Goal: Task Accomplishment & Management: Complete application form

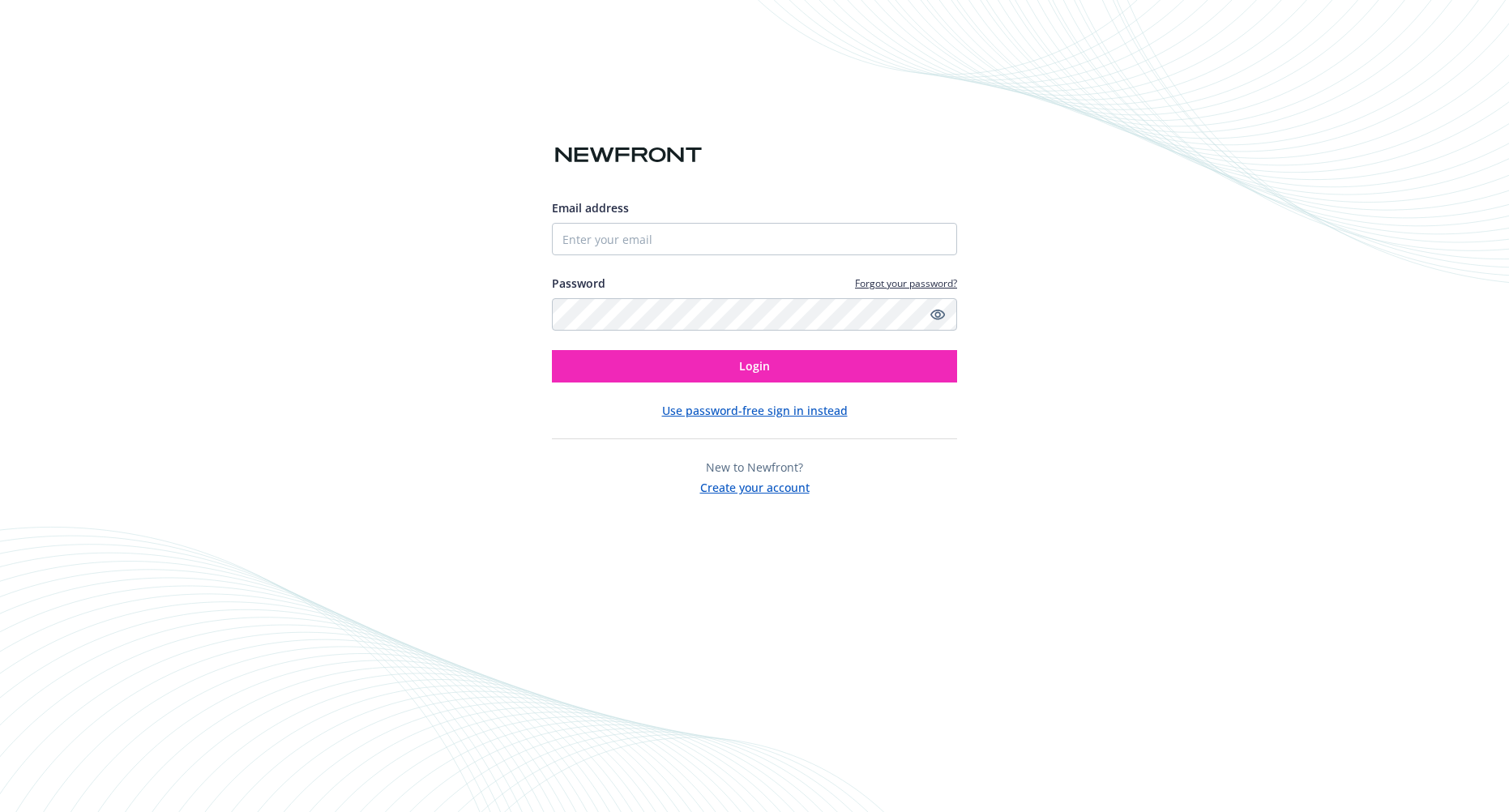
type input "[EMAIL_ADDRESS][DOMAIN_NAME]"
click at [552, 350] on button "Login" at bounding box center [754, 366] width 405 height 33
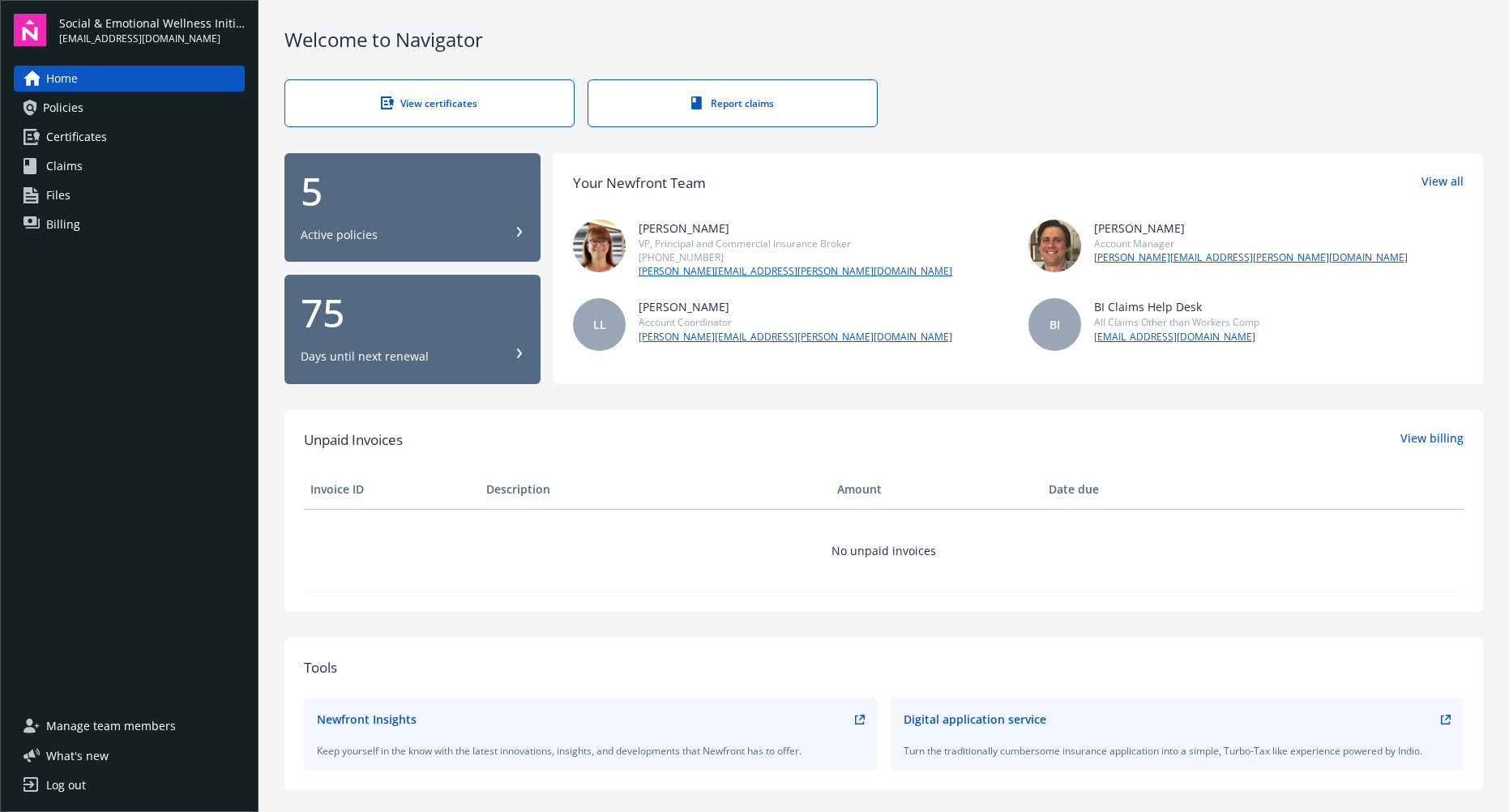
click at [466, 106] on div "View certificates" at bounding box center [429, 103] width 223 height 14
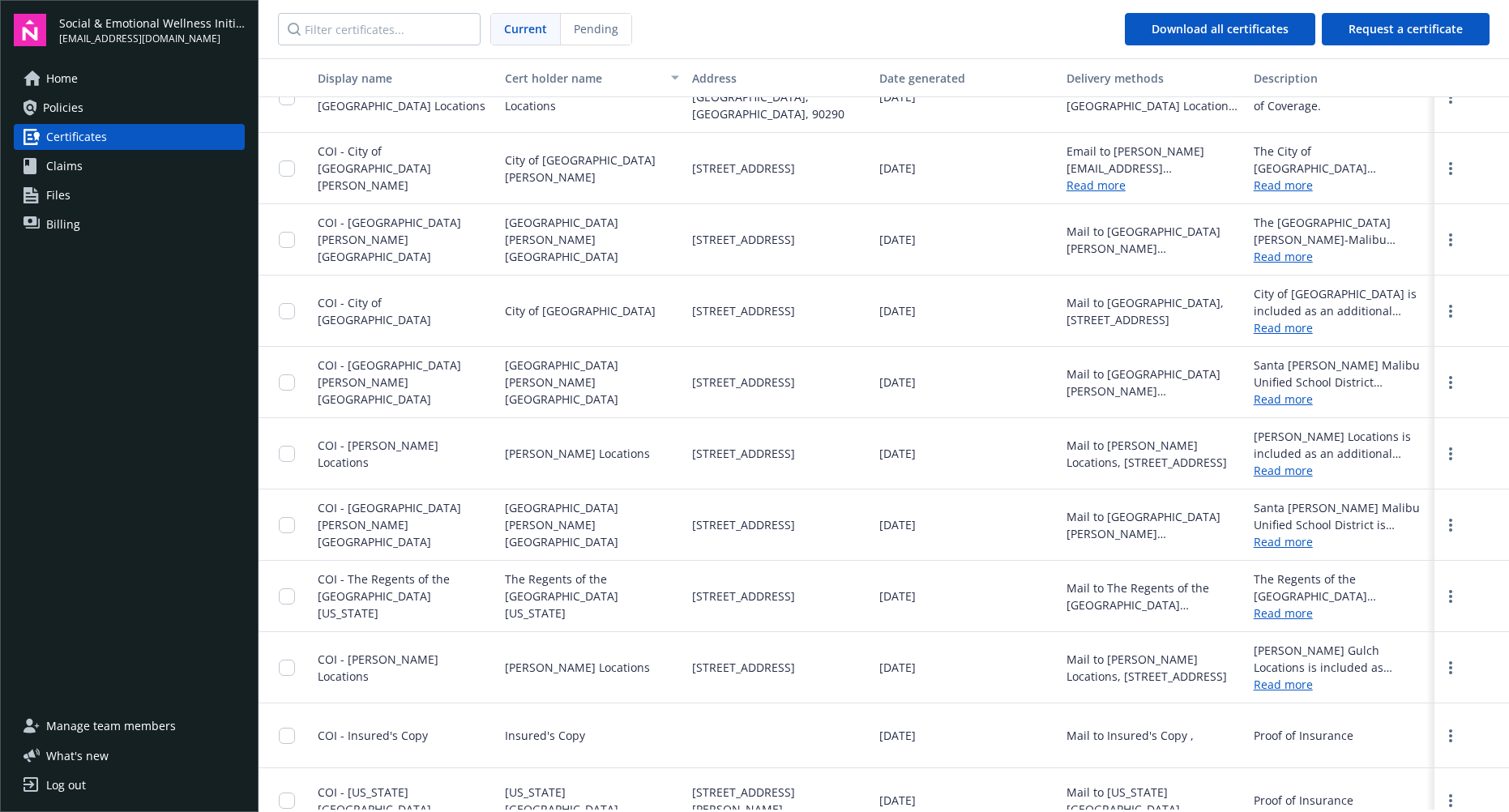
scroll to position [562, 0]
click at [1441, 372] on link "more" at bounding box center [1450, 381] width 20 height 20
click at [1404, 24] on span "Request a certificate" at bounding box center [1406, 29] width 114 height 15
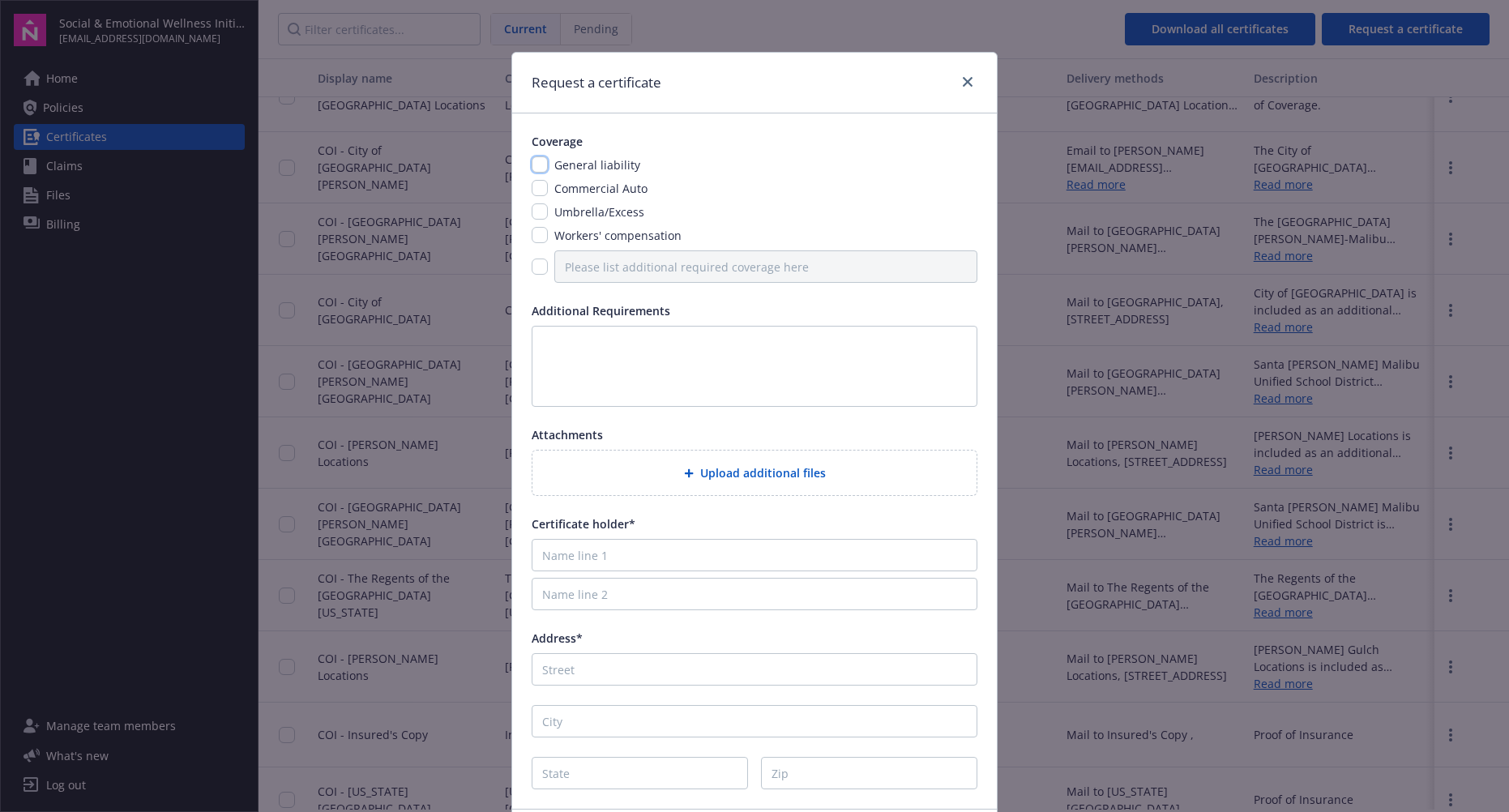
click at [532, 165] on input "checkbox" at bounding box center [539, 164] width 16 height 16
checkbox input "true"
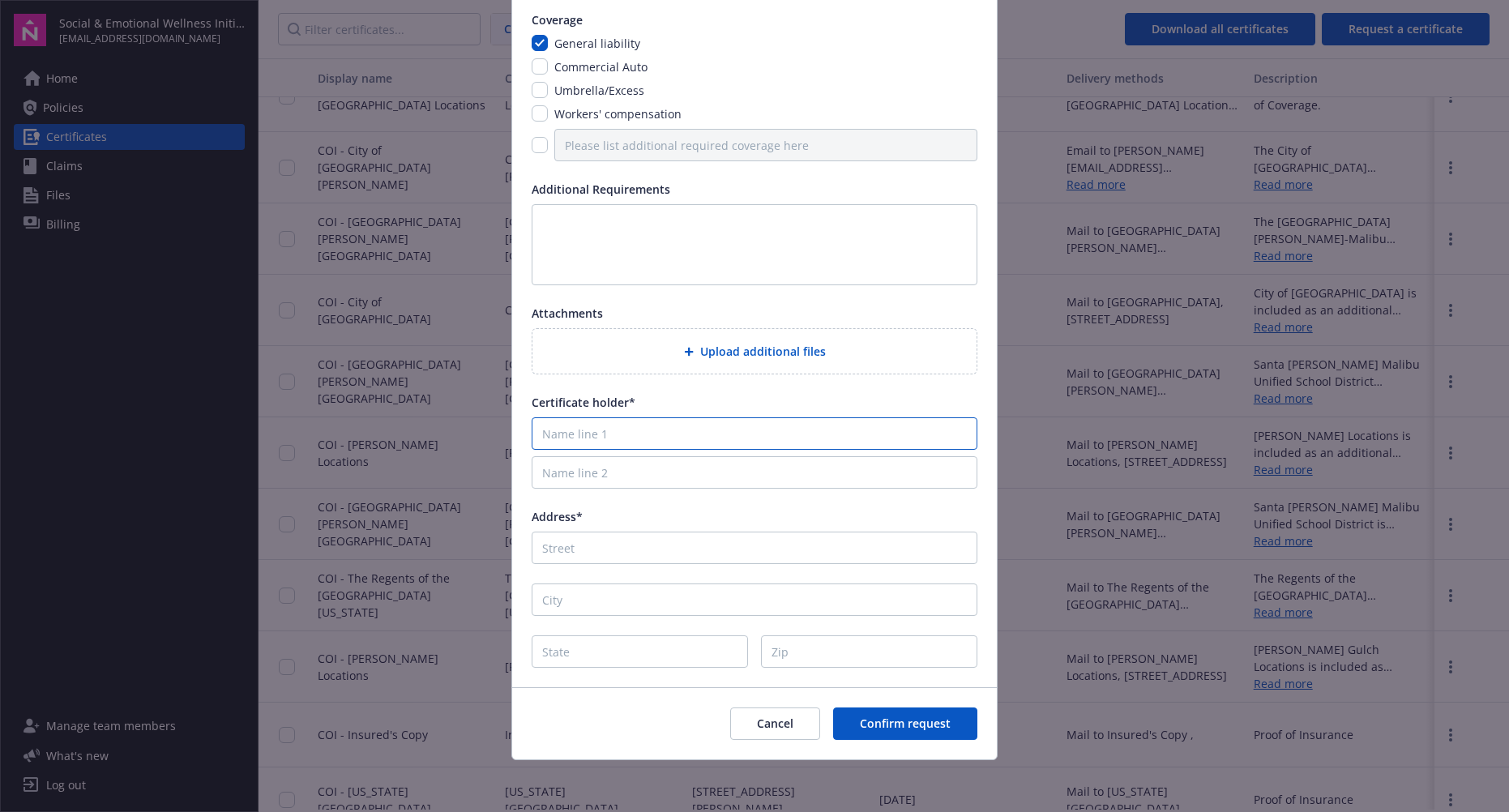
click at [640, 434] on input "Name line 1" at bounding box center [754, 433] width 446 height 33
type input "Santa Monica Malibu Unified School District"
click at [685, 562] on input "Address*" at bounding box center [754, 548] width 446 height 33
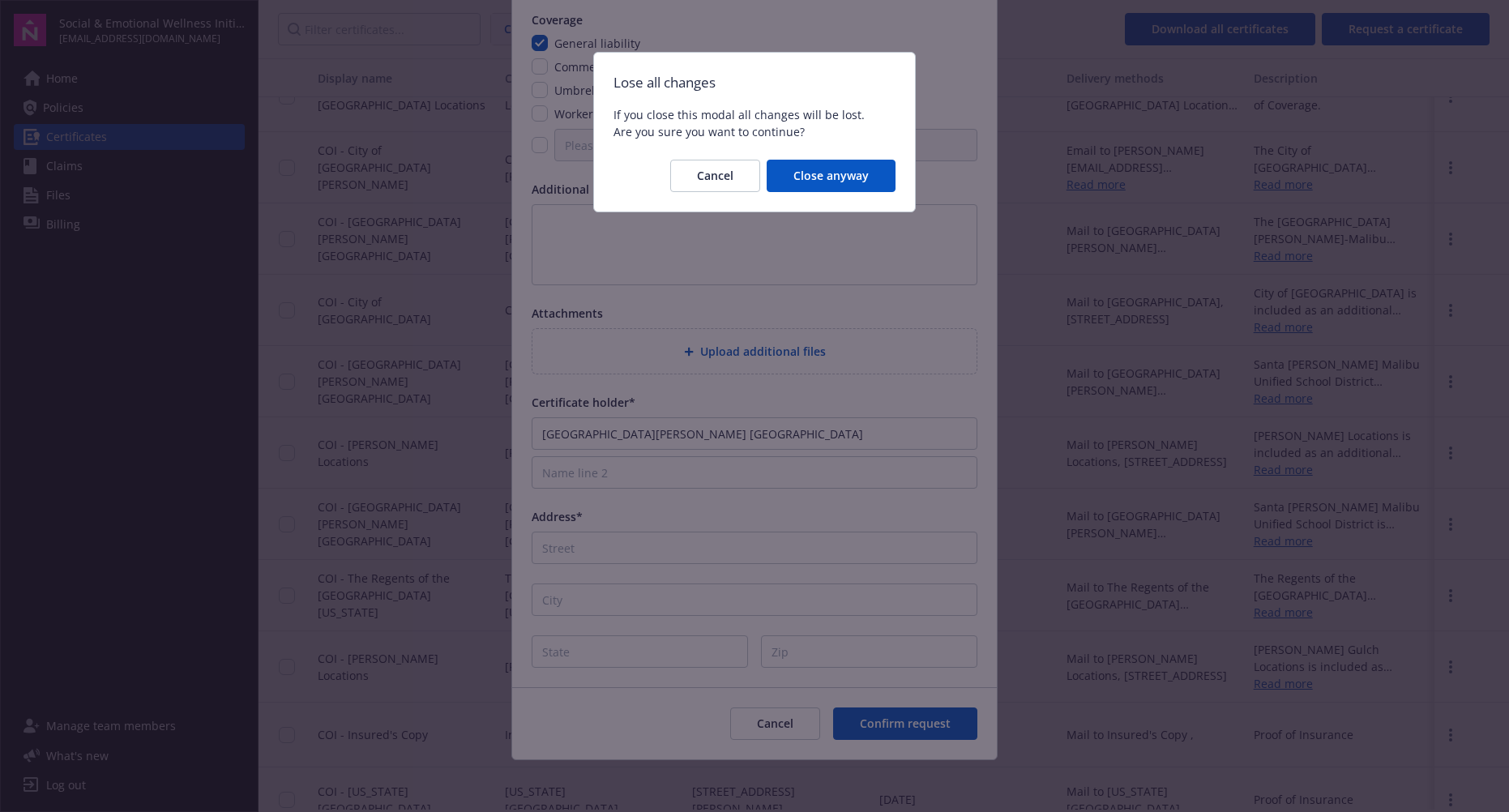
click at [453, 302] on body "Social & Emotional Wellness Initiative ssheppard@sewi.org Home Policies Certifi…" at bounding box center [754, 406] width 1509 height 812
click at [708, 179] on span "Cancel" at bounding box center [715, 175] width 36 height 15
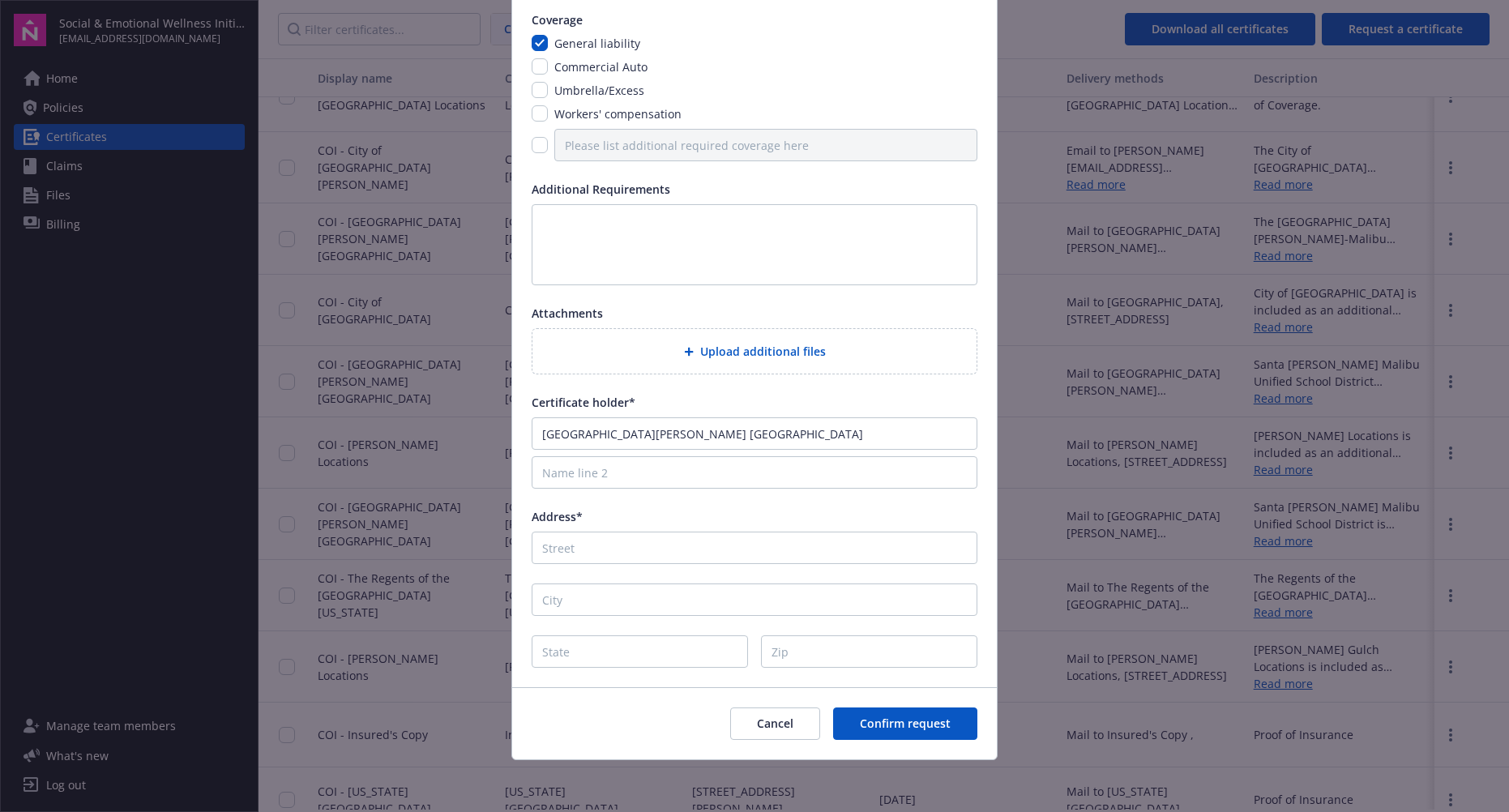
drag, startPoint x: 744, startPoint y: 64, endPoint x: 685, endPoint y: 70, distance: 59.3
click at [685, 70] on div "Commercial Auto" at bounding box center [754, 66] width 446 height 17
click at [665, 566] on div "Coverage General liability Commercial Auto Umbrella/Excess Workers' compensatio…" at bounding box center [754, 339] width 484 height 695
click at [662, 557] on input "Address*" at bounding box center [754, 548] width 446 height 33
paste input "1717 4th St. Santa Monica, CA 90401"
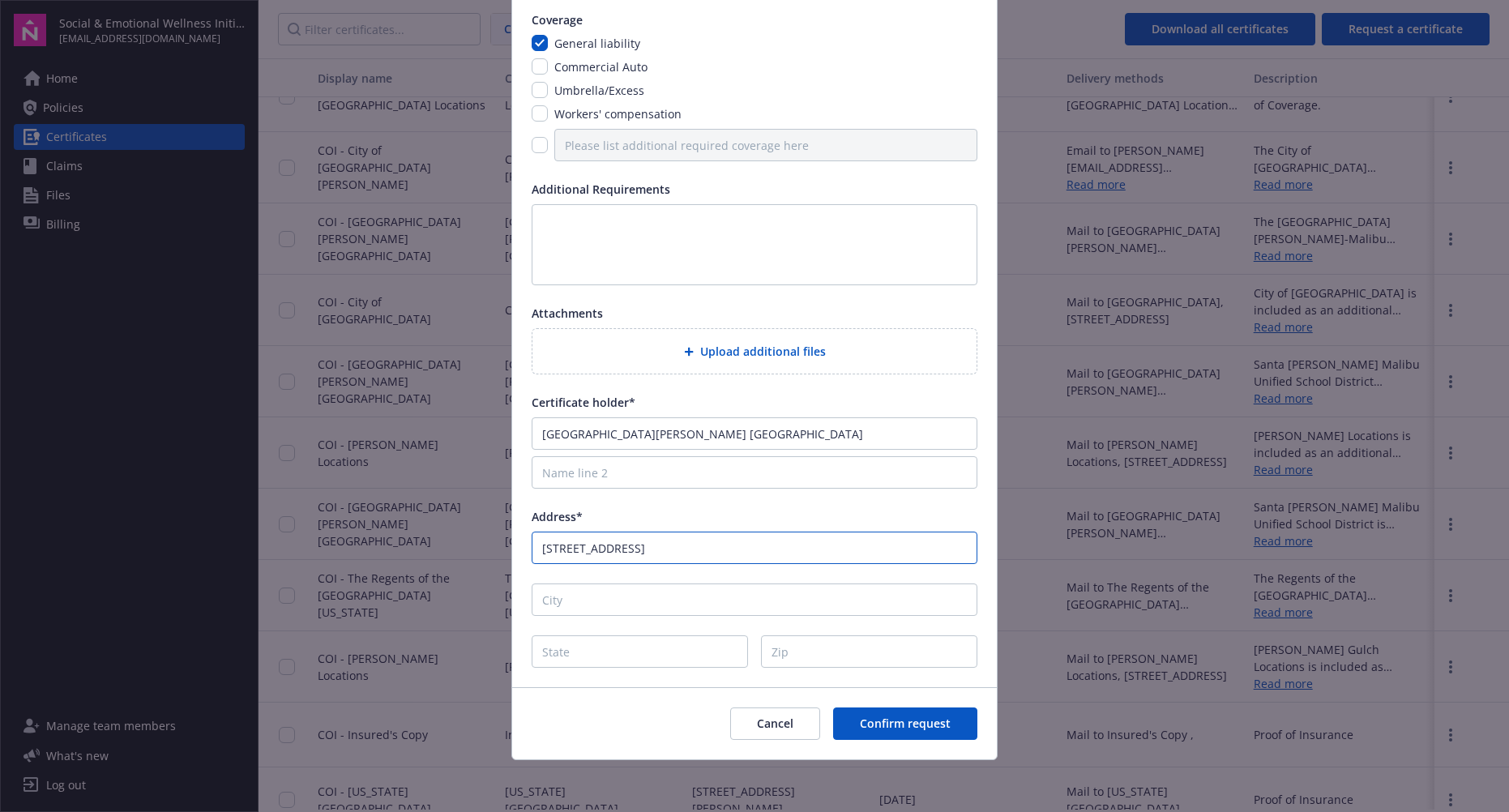
drag, startPoint x: 731, startPoint y: 551, endPoint x: 606, endPoint y: 550, distance: 125.0
click at [606, 550] on input "1717 4th St. Santa Monica, CA 90401" at bounding box center [754, 548] width 446 height 33
type input "1717 4th St."
click at [613, 600] on input "City" at bounding box center [754, 599] width 446 height 33
type input "Santa Monica"
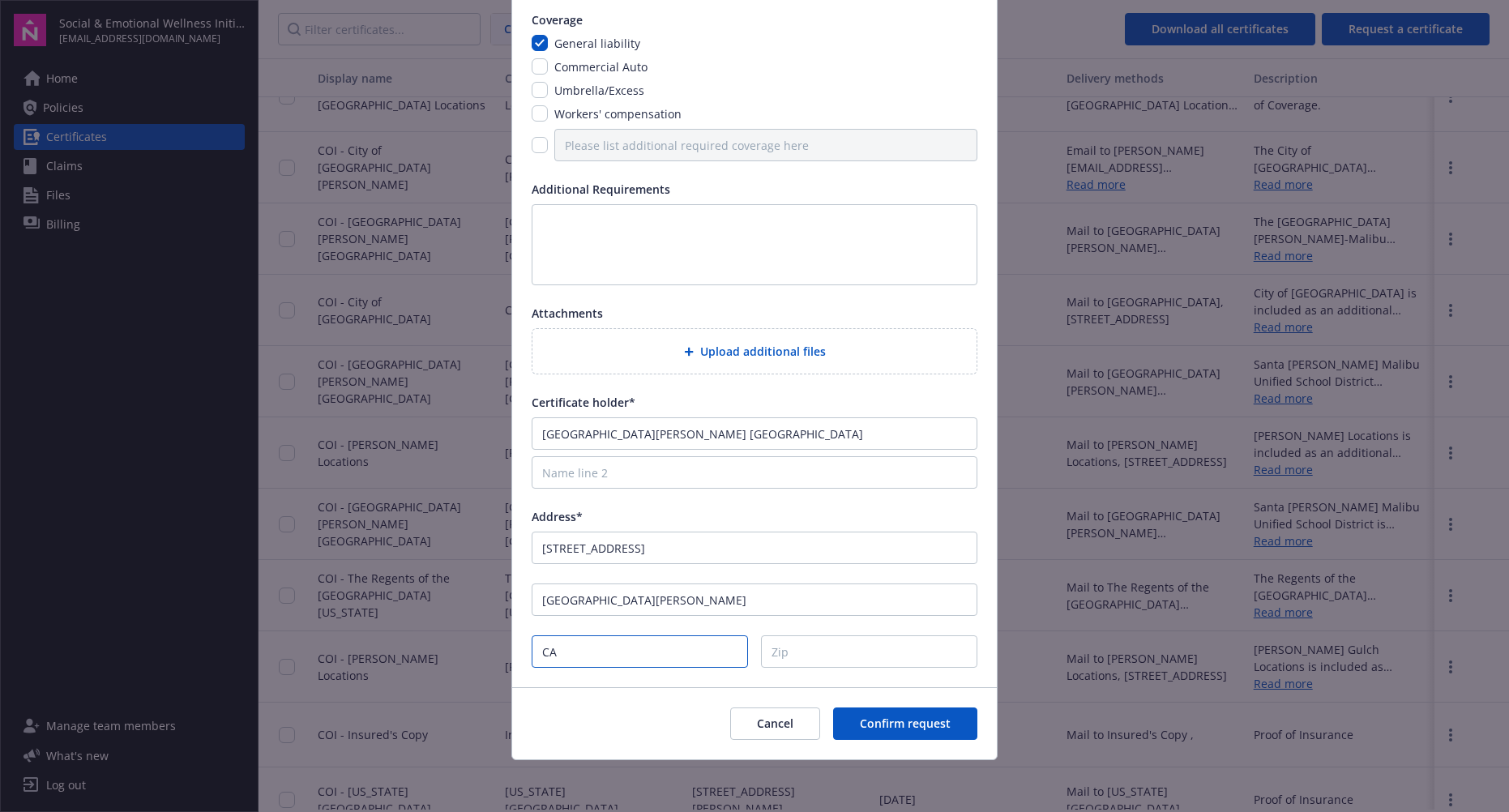
type input "CA"
type input "90401"
click at [898, 721] on span "Confirm request" at bounding box center [905, 723] width 91 height 15
